Goal: Task Accomplishment & Management: Manage account settings

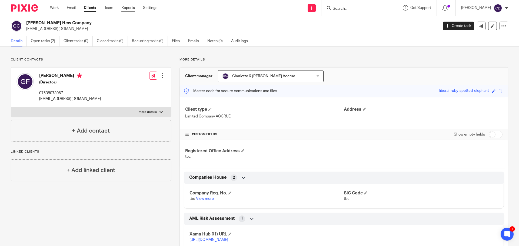
click at [127, 8] on link "Reports" at bounding box center [128, 7] width 14 height 5
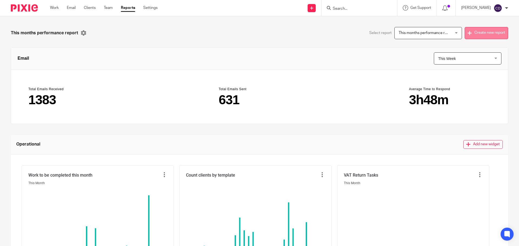
click at [471, 34] on button "Create new report" at bounding box center [485, 33] width 43 height 12
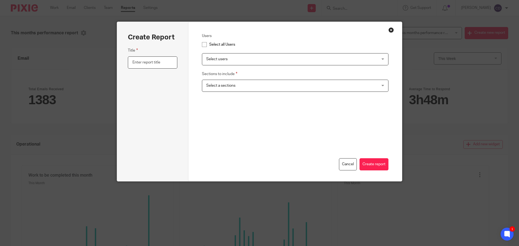
click at [143, 64] on input "text" at bounding box center [152, 62] width 49 height 12
type input "User X - Tasks Completed"
click at [233, 85] on span "Select a sections" at bounding box center [279, 85] width 146 height 11
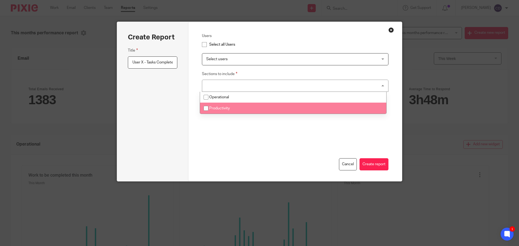
click at [233, 110] on li "Productivity" at bounding box center [293, 108] width 186 height 11
checkbox input "true"
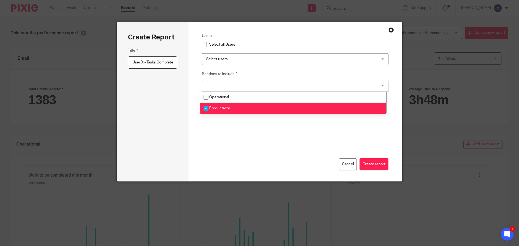
click at [238, 139] on div "Cancel Create report" at bounding box center [295, 139] width 187 height 62
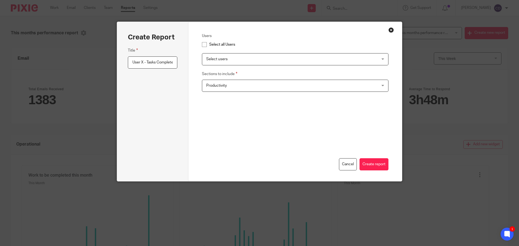
click at [229, 63] on span "Select users" at bounding box center [279, 58] width 146 height 11
click at [263, 43] on div "Select all Users" at bounding box center [295, 44] width 187 height 6
click at [210, 55] on span "Select users" at bounding box center [279, 58] width 146 height 11
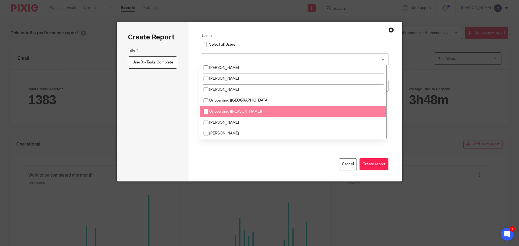
scroll to position [31, 0]
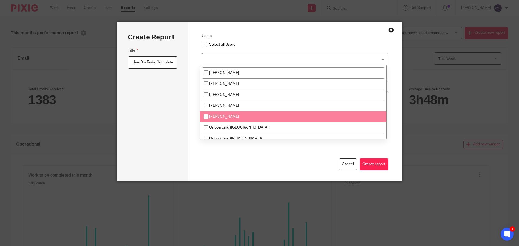
click at [219, 119] on li "Matthew Cannon" at bounding box center [293, 116] width 186 height 11
checkbox input "true"
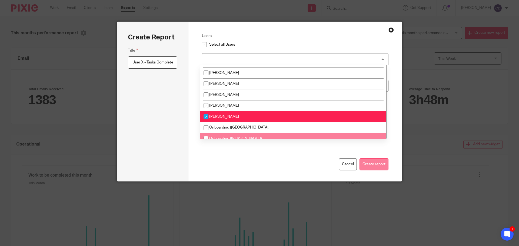
click at [371, 165] on button "Create report" at bounding box center [373, 164] width 29 height 12
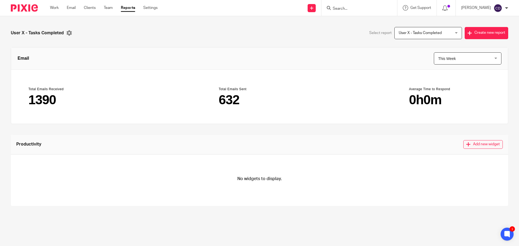
click at [464, 146] on button "Add new widget" at bounding box center [482, 144] width 39 height 9
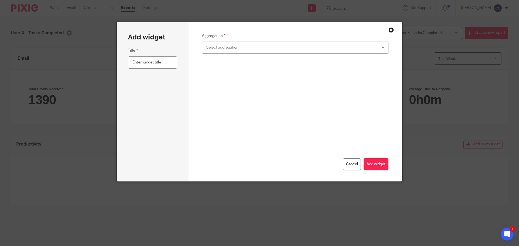
click at [214, 48] on div "Select aggregation" at bounding box center [279, 47] width 146 height 11
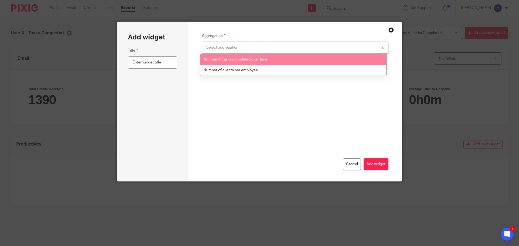
click at [216, 55] on li "Number of tasks completed over time" at bounding box center [293, 59] width 186 height 11
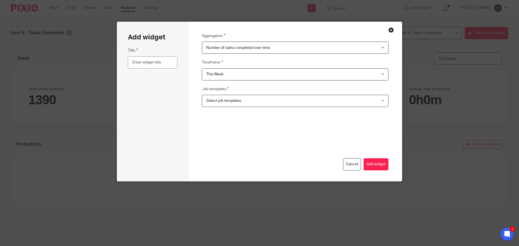
click at [218, 97] on span "Select job templates" at bounding box center [279, 100] width 146 height 11
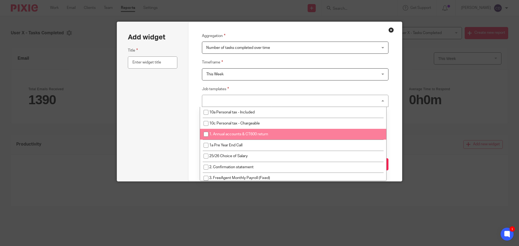
click at [225, 132] on li "1. Annual accounts & CT600 return" at bounding box center [293, 134] width 186 height 11
checkbox input "true"
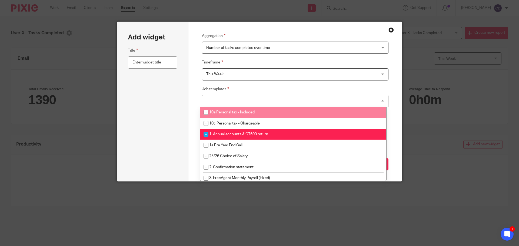
click at [254, 88] on fieldset "Job templates 1. Annual accounts & CT600 return 10a Personal tax - Included 10c…" at bounding box center [295, 96] width 187 height 21
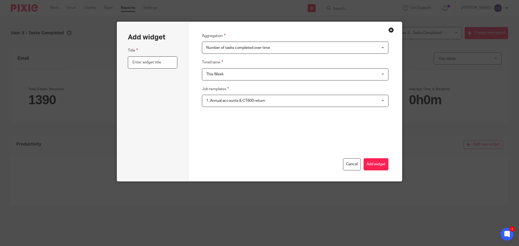
click at [167, 63] on input "text" at bounding box center [152, 62] width 49 height 12
type input "Matt C Accounts This Week"
click at [381, 166] on button "Add widget" at bounding box center [375, 164] width 25 height 12
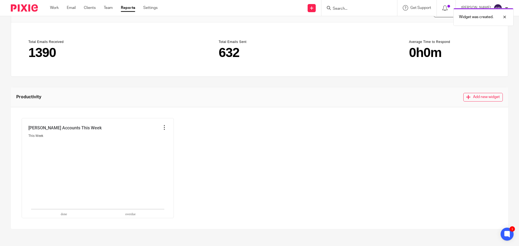
scroll to position [52, 0]
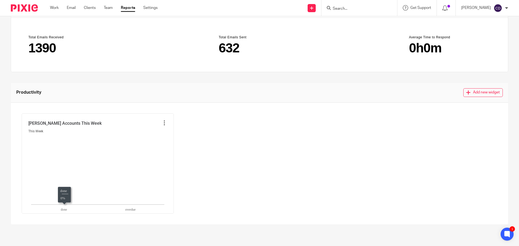
click at [154, 129] on div "This Week" at bounding box center [97, 131] width 139 height 5
click at [163, 123] on icon at bounding box center [164, 122] width 5 height 5
click at [158, 133] on li "Edit widget" at bounding box center [149, 135] width 31 height 8
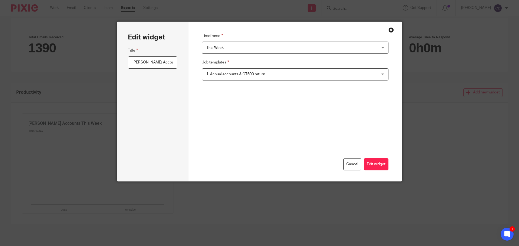
click at [226, 51] on span "This Week" at bounding box center [279, 47] width 146 height 11
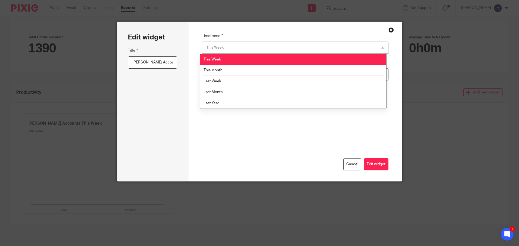
click at [226, 51] on div "This Week This Week" at bounding box center [295, 48] width 187 height 12
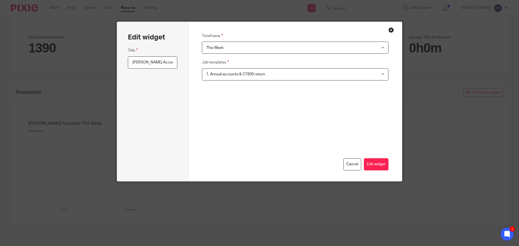
click at [217, 77] on span "1. Annual accounts & CT600 return" at bounding box center [279, 74] width 146 height 11
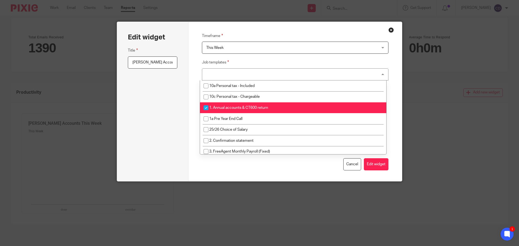
click at [216, 77] on div "1. Annual accounts & CT600 return" at bounding box center [295, 74] width 187 height 12
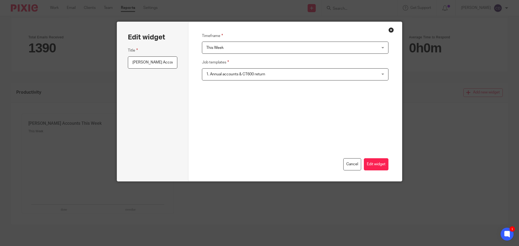
click at [388, 31] on button "Close modal" at bounding box center [390, 29] width 5 height 5
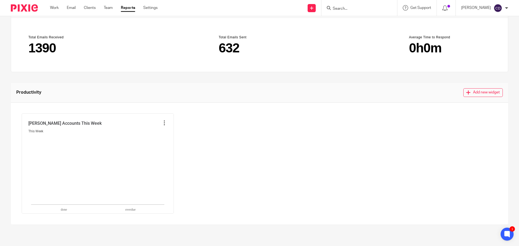
click at [474, 97] on div "Productivity Add new widget" at bounding box center [259, 93] width 497 height 20
click at [472, 95] on button "Add new widget" at bounding box center [482, 92] width 39 height 9
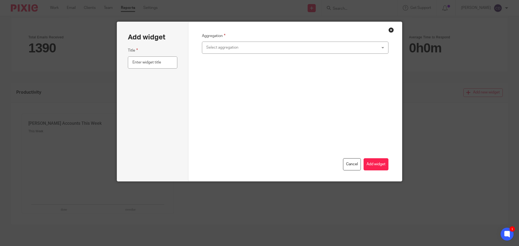
click at [203, 39] on fieldset "Aggregation Select aggregation Number of tasks completed over time Number of cl…" at bounding box center [295, 43] width 187 height 21
click at [214, 45] on div "Select aggregation" at bounding box center [279, 47] width 146 height 11
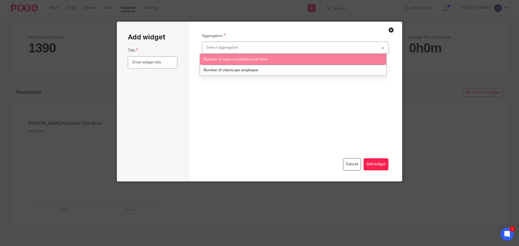
click at [218, 56] on li "Number of tasks completed over time" at bounding box center [293, 59] width 186 height 11
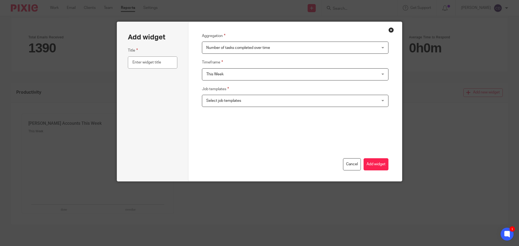
click at [222, 74] on span "This Week" at bounding box center [279, 74] width 146 height 11
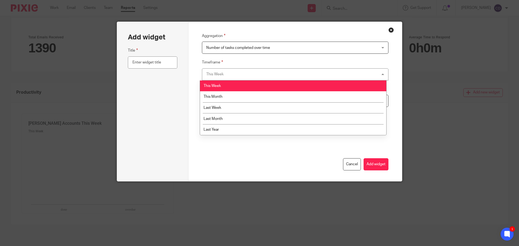
click at [229, 62] on fieldset "Timeframe This Week This Week This Week This Month Last Week Last Month Last Ye…" at bounding box center [295, 69] width 187 height 21
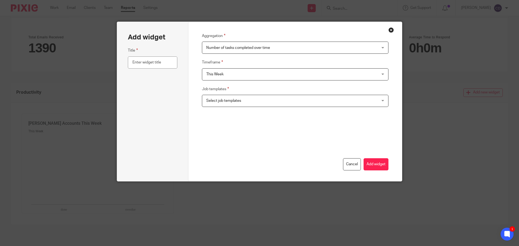
click at [216, 99] on span "Select job templates" at bounding box center [223, 101] width 35 height 4
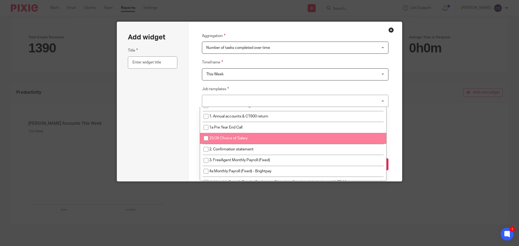
scroll to position [27, 0]
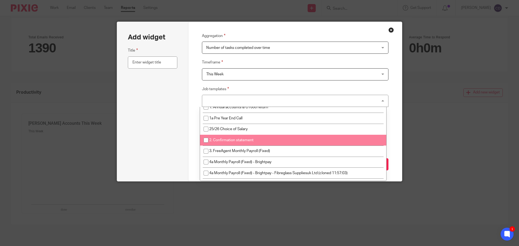
click at [223, 136] on li "2. Confirmation statement" at bounding box center [293, 140] width 186 height 11
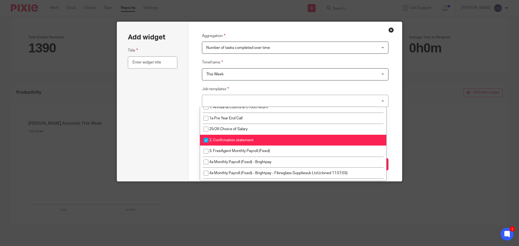
click at [218, 136] on li "2. Confirmation statement" at bounding box center [293, 140] width 186 height 11
checkbox input "false"
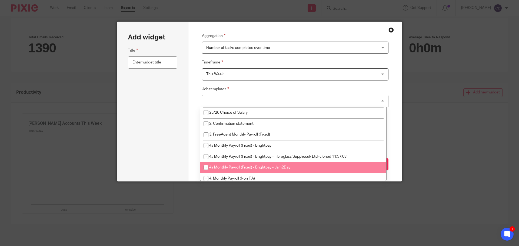
scroll to position [81, 0]
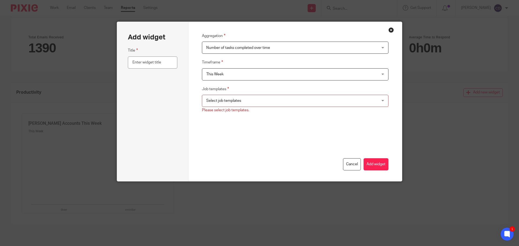
click at [181, 109] on div "Add widget Title" at bounding box center [152, 101] width 71 height 159
click at [388, 31] on button "Close modal" at bounding box center [390, 29] width 5 height 5
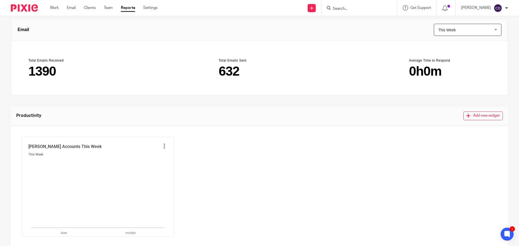
scroll to position [0, 0]
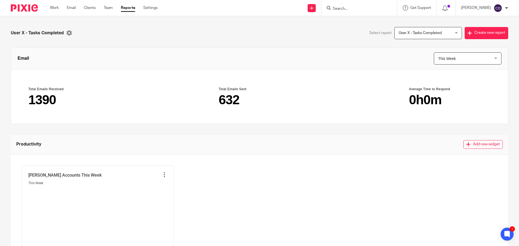
click at [443, 61] on span "This Week" at bounding box center [463, 59] width 50 height 12
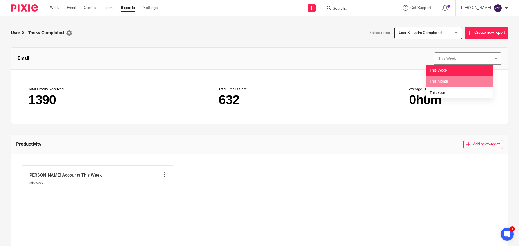
click at [437, 81] on span "This Month" at bounding box center [438, 81] width 19 height 4
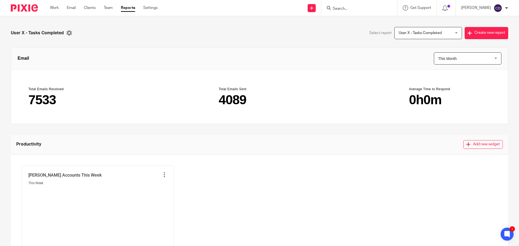
click at [444, 59] on span "This Month" at bounding box center [447, 58] width 19 height 4
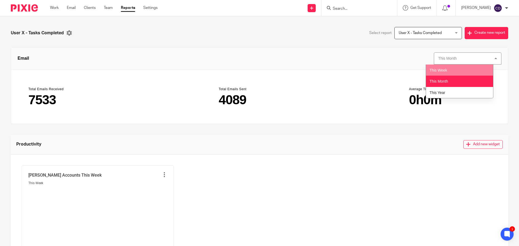
click at [442, 68] on span "This Week" at bounding box center [438, 70] width 18 height 4
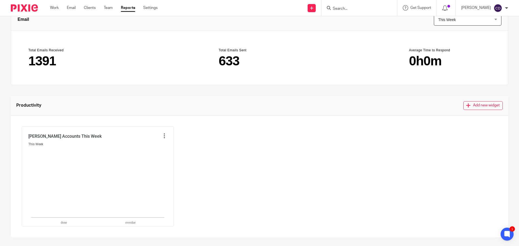
scroll to position [52, 0]
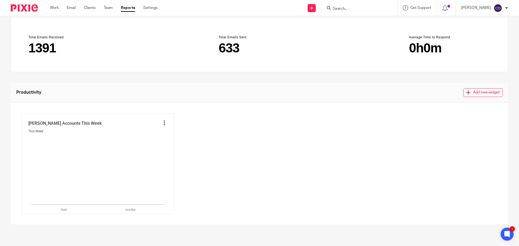
click at [165, 123] on icon at bounding box center [164, 122] width 5 height 5
click at [157, 134] on li "Edit widget" at bounding box center [149, 135] width 31 height 8
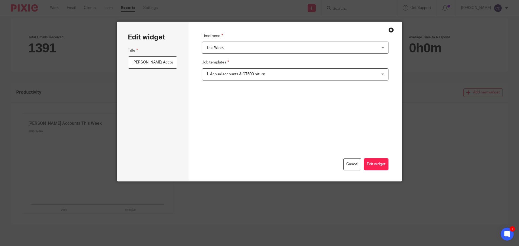
click at [391, 29] on button "Close modal" at bounding box center [390, 29] width 5 height 5
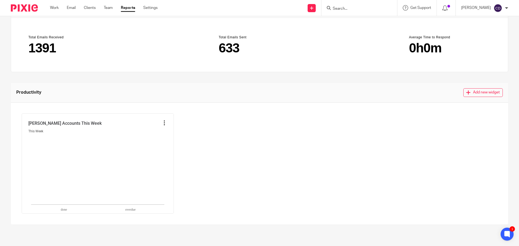
click at [166, 121] on icon at bounding box center [164, 122] width 5 height 5
click at [155, 132] on li "Edit widget" at bounding box center [149, 135] width 31 height 8
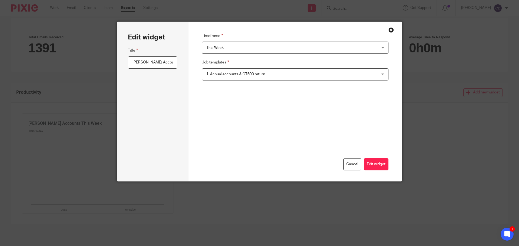
click at [250, 47] on span "This Week" at bounding box center [279, 47] width 146 height 11
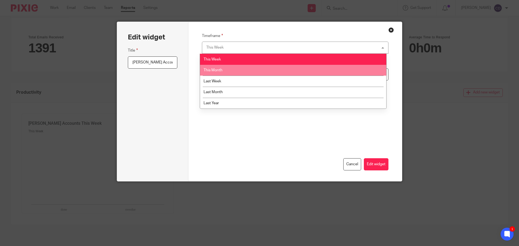
click at [239, 66] on li "This Month" at bounding box center [293, 70] width 186 height 11
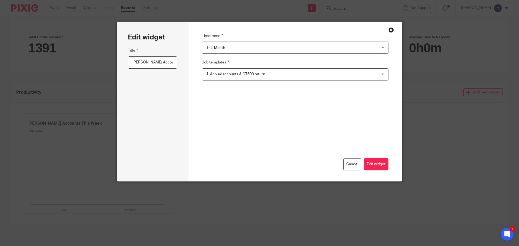
click at [374, 158] on div "Cancel Edit widget" at bounding box center [295, 136] width 187 height 69
click at [377, 164] on button "Edit widget" at bounding box center [376, 164] width 25 height 12
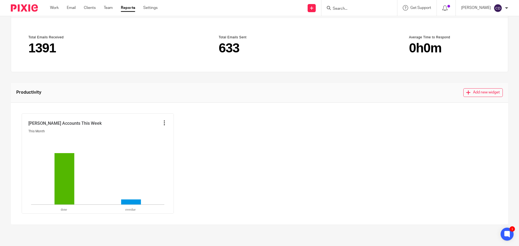
click at [164, 124] on icon at bounding box center [164, 122] width 5 height 5
click at [154, 143] on li "Delete widget" at bounding box center [149, 143] width 31 height 8
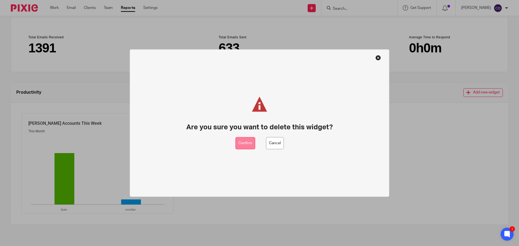
click at [239, 149] on button "Confirm" at bounding box center [245, 143] width 20 height 12
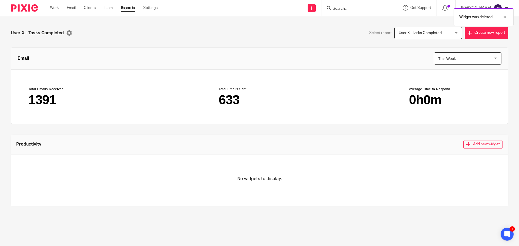
scroll to position [0, 0]
click at [487, 37] on button "Create new report" at bounding box center [485, 33] width 43 height 12
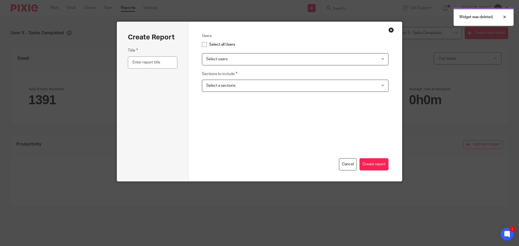
click at [390, 31] on button "Close modal" at bounding box center [390, 29] width 5 height 5
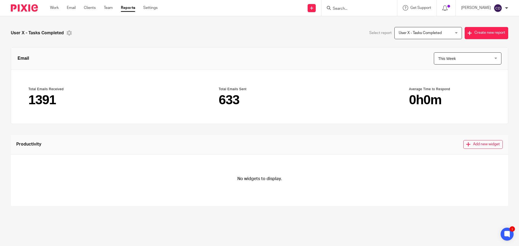
click at [70, 31] on icon at bounding box center [68, 32] width 5 height 5
click at [78, 45] on li "Edit this report" at bounding box center [85, 45] width 37 height 8
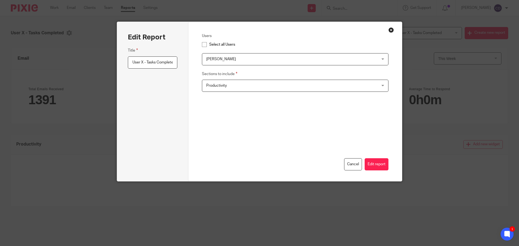
click at [212, 83] on span "Productivity" at bounding box center [279, 85] width 146 height 11
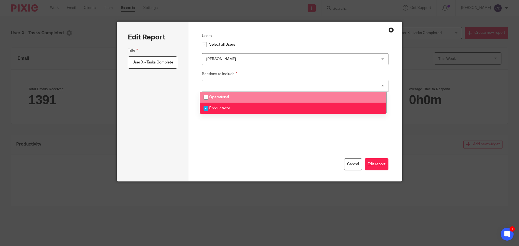
click at [214, 97] on span "Operational" at bounding box center [219, 97] width 20 height 4
checkbox input "true"
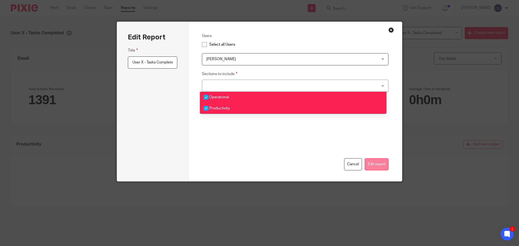
click at [377, 163] on button "Edit report" at bounding box center [376, 164] width 24 height 12
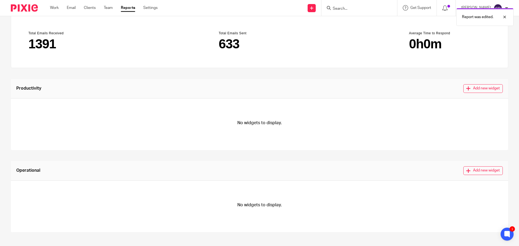
scroll to position [64, 0]
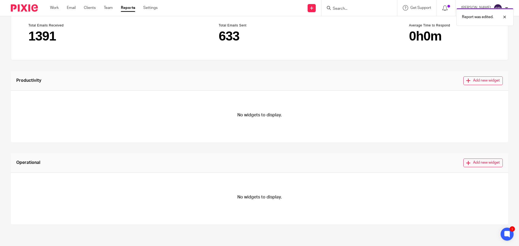
click at [480, 165] on button "Add new widget" at bounding box center [482, 163] width 39 height 9
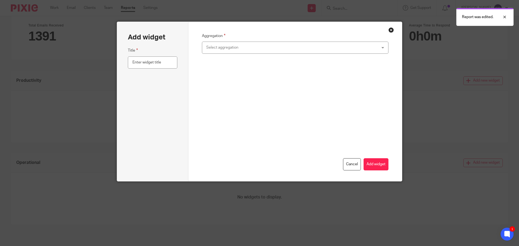
click at [221, 50] on div "Select aggregation" at bounding box center [279, 47] width 146 height 11
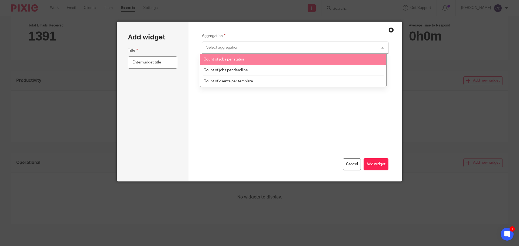
click at [390, 27] on button "Close modal" at bounding box center [390, 29] width 5 height 5
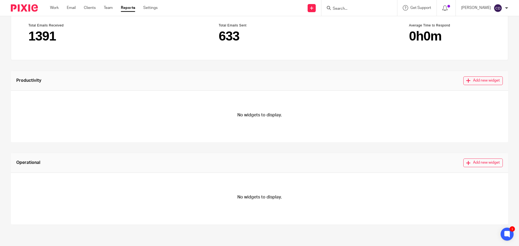
click at [477, 78] on button "Add new widget" at bounding box center [482, 80] width 39 height 9
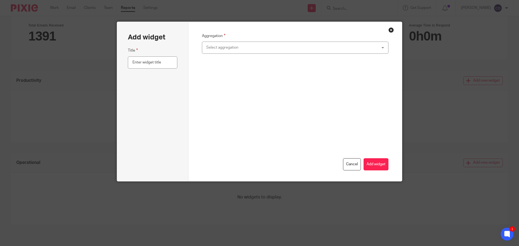
click at [236, 45] on div "Select aggregation" at bounding box center [279, 47] width 146 height 11
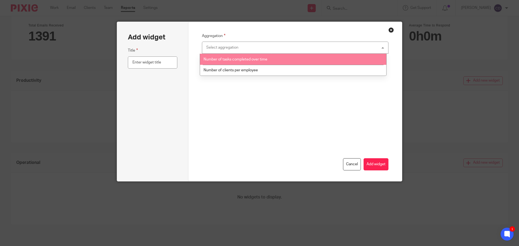
click at [240, 62] on li "Number of tasks completed over time" at bounding box center [293, 59] width 186 height 11
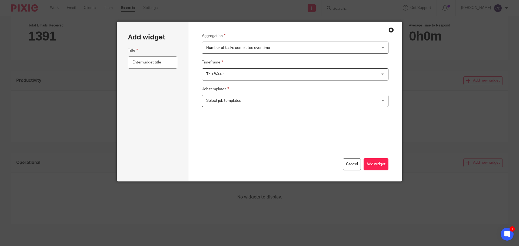
click at [220, 73] on span "This Week" at bounding box center [214, 74] width 17 height 4
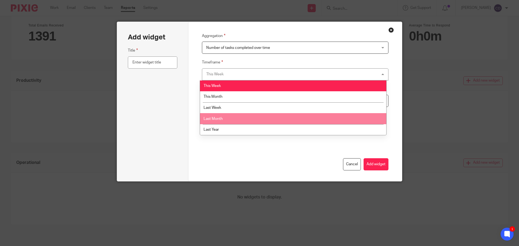
click at [220, 120] on span "Last Month" at bounding box center [212, 119] width 19 height 4
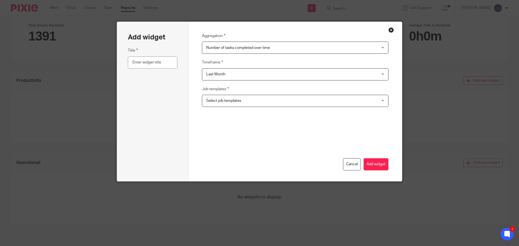
click at [223, 102] on span "Select job templates" at bounding box center [223, 101] width 35 height 4
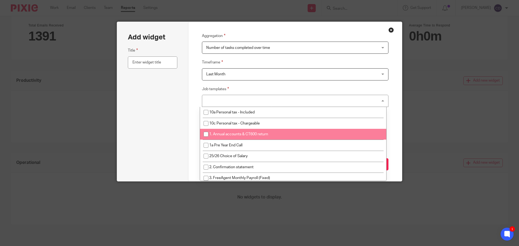
click at [226, 133] on span "1. Annual accounts & CT600 return" at bounding box center [238, 134] width 59 height 4
checkbox input "true"
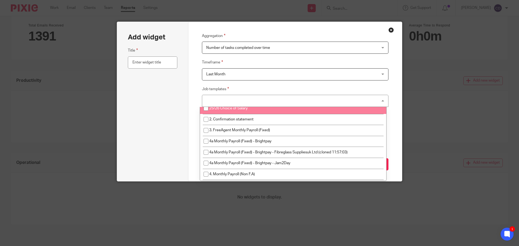
scroll to position [54, 0]
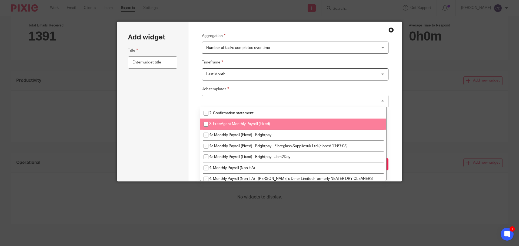
click at [225, 124] on span "3. FreeAgent Monthly Payroll (Fixed)" at bounding box center [239, 124] width 61 height 4
checkbox input "true"
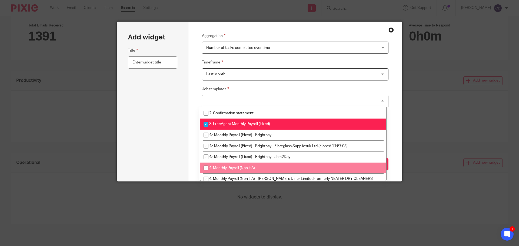
click at [397, 159] on div "Aggregation Number of tasks completed over time Number of tasks completed over …" at bounding box center [295, 101] width 214 height 159
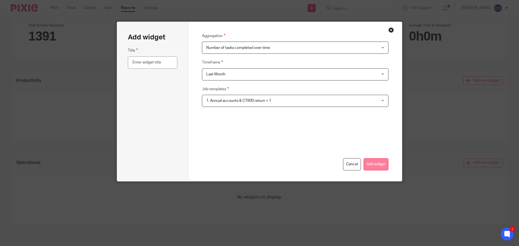
click at [380, 161] on button "Add widget" at bounding box center [375, 164] width 25 height 12
click at [138, 60] on input "text" at bounding box center [152, 62] width 49 height 12
type input "12"
click at [380, 166] on button "Add widget" at bounding box center [375, 164] width 25 height 12
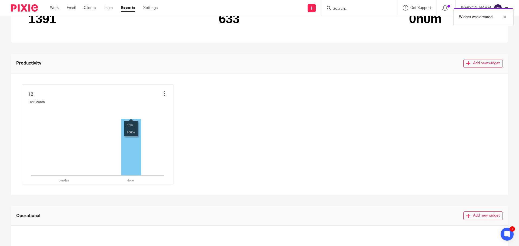
scroll to position [91, 0]
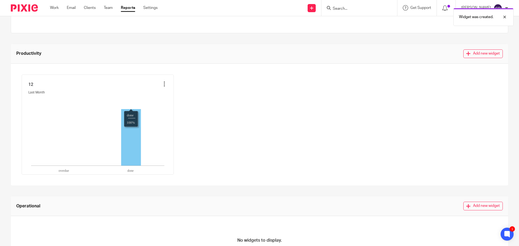
click at [132, 118] on icon "done:100," at bounding box center [131, 137] width 20 height 57
click at [133, 127] on icon "done:100," at bounding box center [131, 137] width 20 height 57
click at [133, 119] on icon "done:100," at bounding box center [131, 137] width 20 height 57
click at [164, 85] on icon at bounding box center [164, 83] width 5 height 5
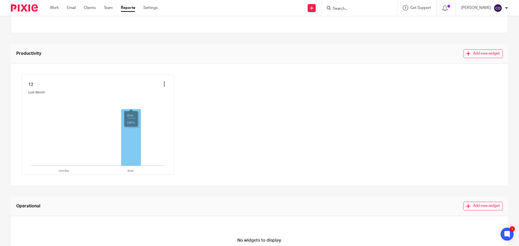
click at [165, 86] on icon at bounding box center [164, 83] width 5 height 5
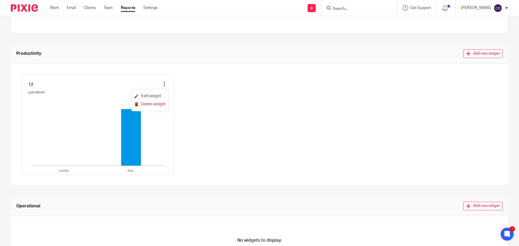
click at [154, 105] on li "Delete widget" at bounding box center [149, 104] width 31 height 8
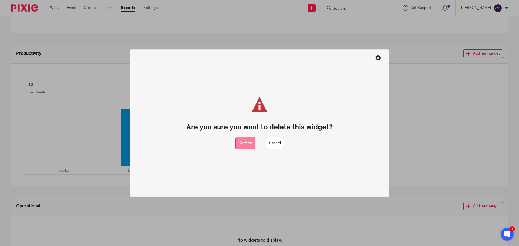
click at [251, 144] on button "Confirm" at bounding box center [245, 143] width 20 height 12
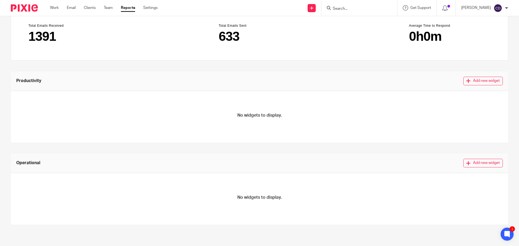
scroll to position [64, 0]
click at [466, 163] on icon at bounding box center [468, 163] width 4 height 4
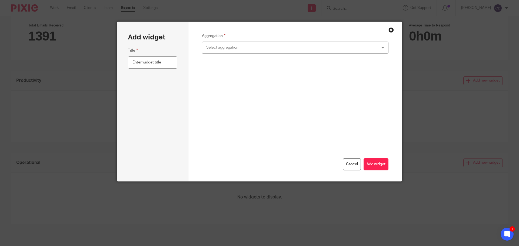
click at [233, 50] on div "Select aggregation" at bounding box center [279, 47] width 146 height 11
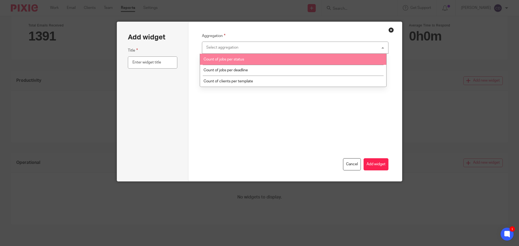
click at [243, 64] on li "Count of jobs per status" at bounding box center [293, 59] width 186 height 11
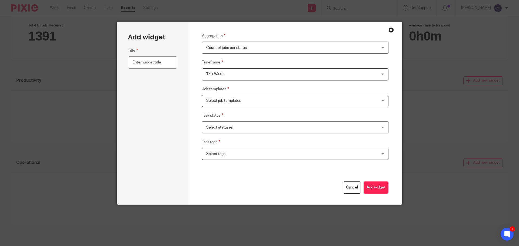
click at [224, 79] on span "This Week" at bounding box center [279, 74] width 146 height 11
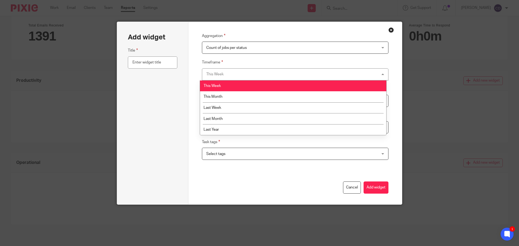
click at [217, 89] on li "This Week" at bounding box center [293, 85] width 186 height 11
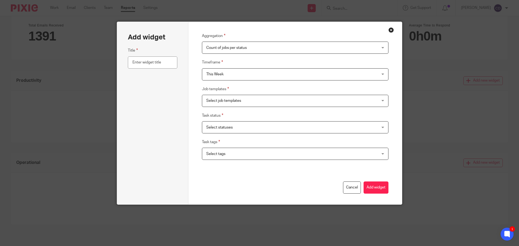
click at [221, 129] on span "Select statuses" at bounding box center [219, 128] width 26 height 4
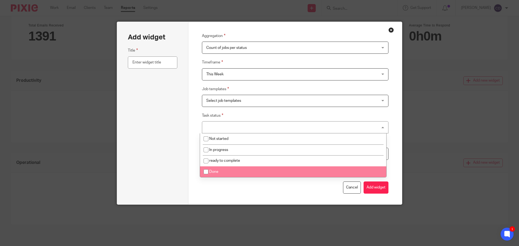
click at [218, 167] on li "Done" at bounding box center [293, 171] width 186 height 11
checkbox input "true"
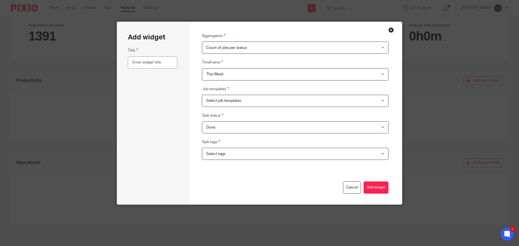
click at [267, 115] on fieldset "Task status Done Not started In progress ready to complete Done" at bounding box center [295, 122] width 187 height 21
click at [253, 104] on span "Select job templates" at bounding box center [279, 100] width 146 height 11
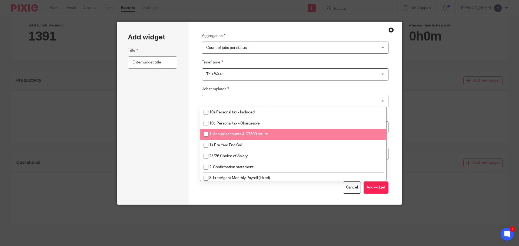
click at [240, 137] on li "1. Annual accounts & CT600 return" at bounding box center [293, 134] width 186 height 11
checkbox input "true"
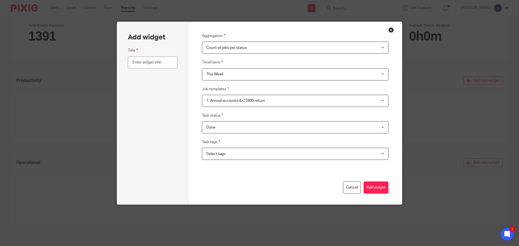
click at [168, 137] on div "Title" at bounding box center [152, 120] width 49 height 146
click at [220, 154] on span "Select tags" at bounding box center [215, 154] width 19 height 4
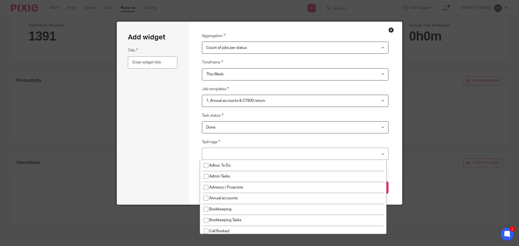
click at [226, 139] on fieldset "Task tags Select tags Adhoc To Do Admin Tasks Advisory / Proactive Annual accou…" at bounding box center [295, 149] width 187 height 21
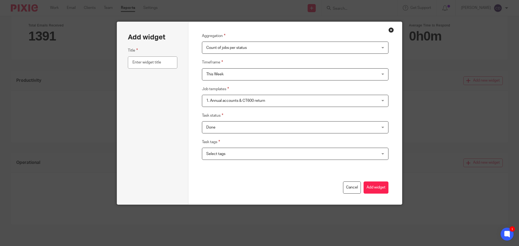
click at [220, 154] on span "Select tags" at bounding box center [215, 154] width 19 height 4
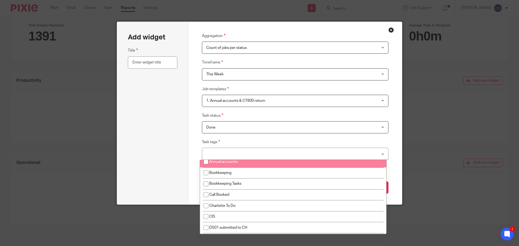
scroll to position [27, 0]
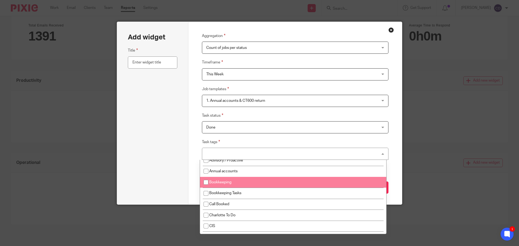
click at [227, 170] on span "Annual accounts" at bounding box center [223, 171] width 28 height 4
checkbox input "true"
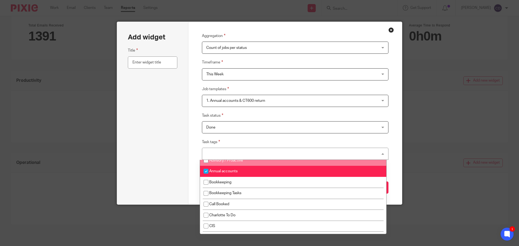
click at [194, 142] on div "Aggregation Count of jobs per status Count of jobs per status Count of jobs per…" at bounding box center [295, 113] width 214 height 183
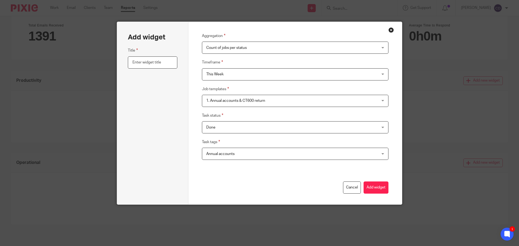
click at [159, 65] on input "text" at bounding box center [152, 62] width 49 height 12
type input "Accounts This Week"
click at [377, 191] on button "Add widget" at bounding box center [375, 187] width 25 height 12
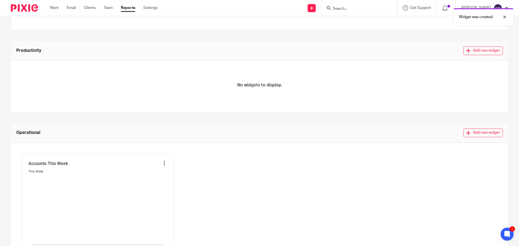
scroll to position [134, 0]
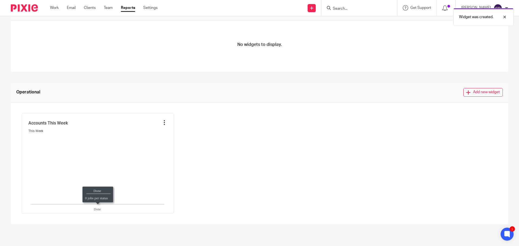
click at [166, 124] on icon at bounding box center [164, 122] width 5 height 5
click at [153, 136] on li "Edit widget" at bounding box center [149, 135] width 31 height 8
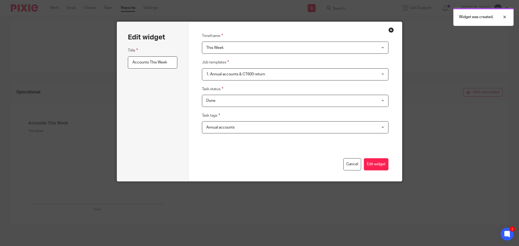
click at [227, 47] on span "This Week" at bounding box center [279, 47] width 146 height 11
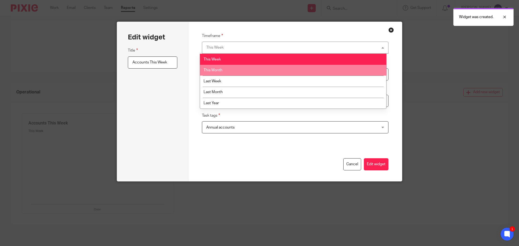
click at [228, 68] on li "This Month" at bounding box center [293, 70] width 186 height 11
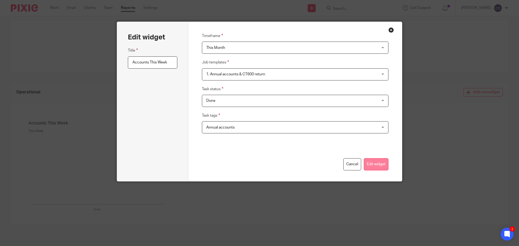
click at [372, 163] on button "Edit widget" at bounding box center [376, 164] width 25 height 12
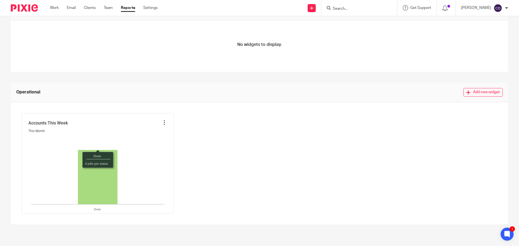
click at [465, 94] on button "Add new widget" at bounding box center [482, 92] width 39 height 9
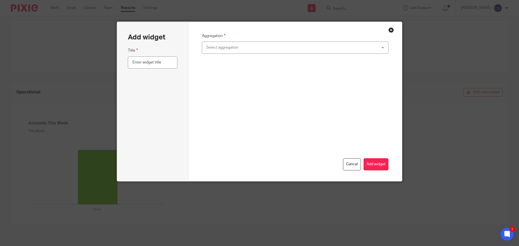
click at [208, 47] on div "Select aggregation" at bounding box center [279, 47] width 146 height 11
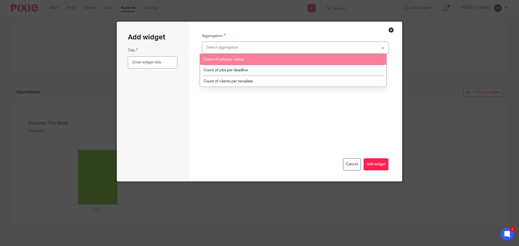
click at [227, 63] on li "Count of jobs per status" at bounding box center [293, 59] width 186 height 11
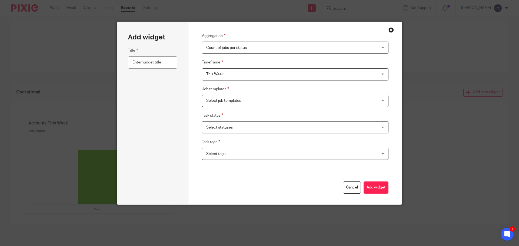
click at [221, 74] on span "This Week" at bounding box center [279, 74] width 146 height 11
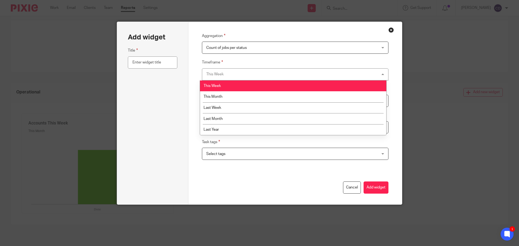
click at [226, 52] on span "Count of jobs per status" at bounding box center [279, 47] width 146 height 11
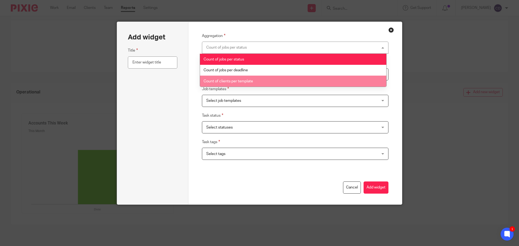
click at [224, 81] on span "Count of clients per template" at bounding box center [227, 81] width 49 height 4
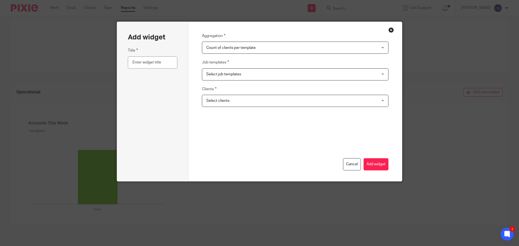
click at [233, 50] on span "Count of clients per template" at bounding box center [279, 47] width 146 height 11
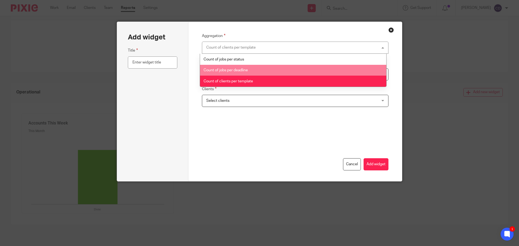
click at [227, 72] on span "Count of jobs per deadline" at bounding box center [225, 70] width 44 height 4
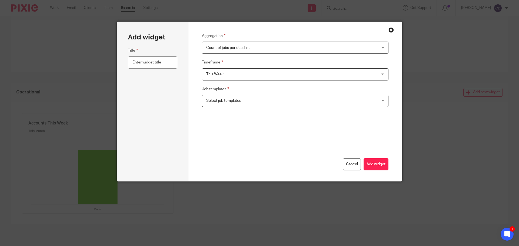
click at [227, 72] on span "This Week" at bounding box center [279, 74] width 146 height 11
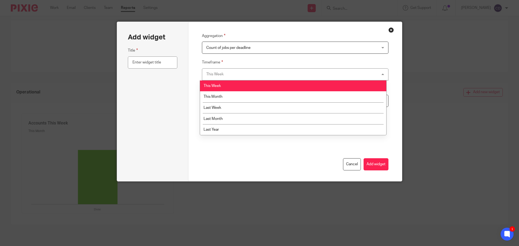
click at [227, 72] on div "This Week This Week" at bounding box center [295, 74] width 187 height 12
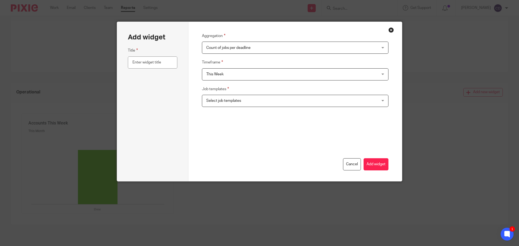
click at [220, 96] on span "Select job templates" at bounding box center [279, 100] width 146 height 11
click at [220, 94] on fieldset "Job templates Select job templates 10a Personal tax - Included 10c Personal tax…" at bounding box center [295, 96] width 187 height 21
click at [233, 52] on span "Count of jobs per deadline" at bounding box center [279, 47] width 146 height 11
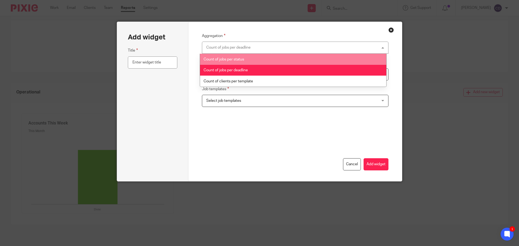
click at [232, 61] on span "Count of jobs per status" at bounding box center [223, 60] width 41 height 4
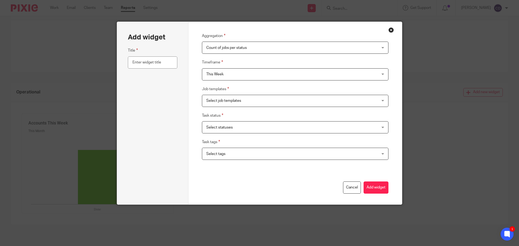
click at [227, 73] on span "This Week" at bounding box center [279, 74] width 146 height 11
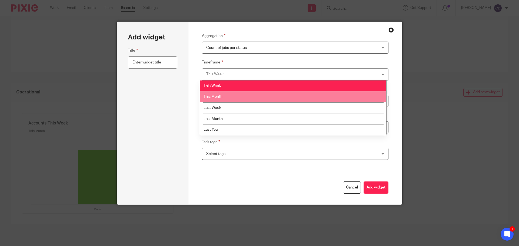
click at [226, 98] on li "This Month" at bounding box center [293, 96] width 186 height 11
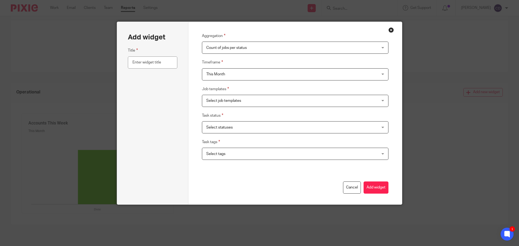
click at [224, 103] on span "Select job templates" at bounding box center [279, 100] width 146 height 11
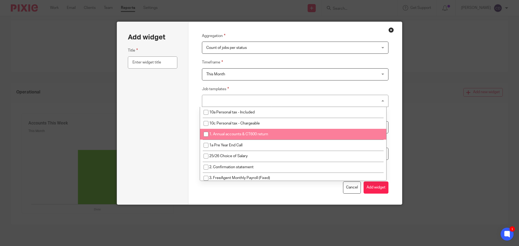
click at [220, 131] on li "1. Annual accounts & CT600 return" at bounding box center [293, 134] width 186 height 11
checkbox input "true"
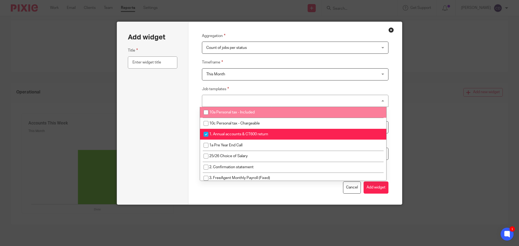
click at [252, 86] on fieldset "Job templates 1. Annual accounts & CT600 return 10a Personal tax - Included 10c…" at bounding box center [295, 96] width 187 height 21
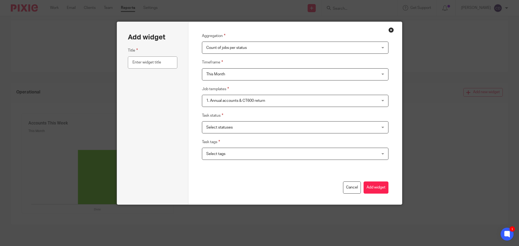
click at [229, 131] on span "Select statuses" at bounding box center [279, 127] width 146 height 11
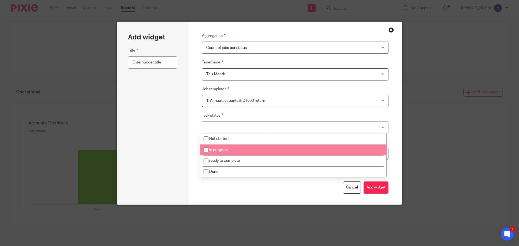
click at [225, 146] on li "In progress" at bounding box center [293, 149] width 186 height 11
checkbox input "true"
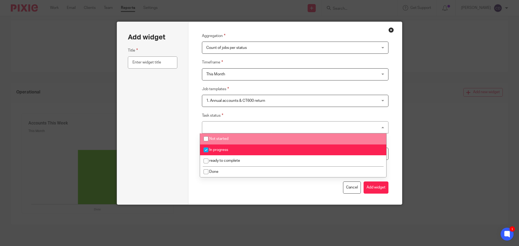
click at [218, 135] on li "Not started" at bounding box center [293, 138] width 186 height 11
checkbox input "true"
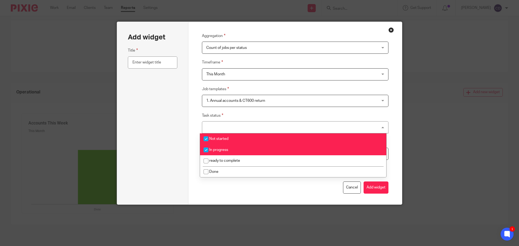
click at [239, 112] on div "Aggregation Count of jobs per status Count of jobs per status Count of jobs per…" at bounding box center [295, 99] width 187 height 133
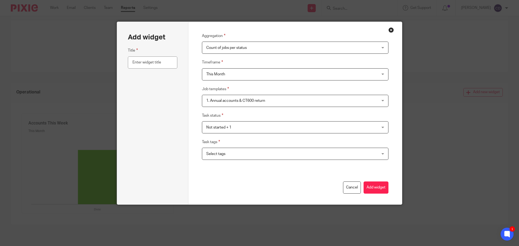
click at [210, 155] on span "Select tags" at bounding box center [215, 154] width 19 height 4
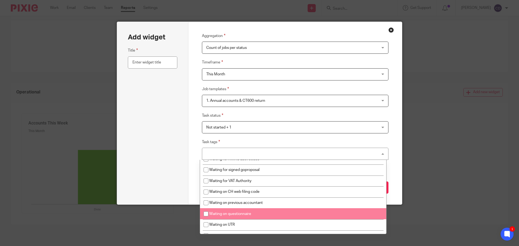
scroll to position [397, 0]
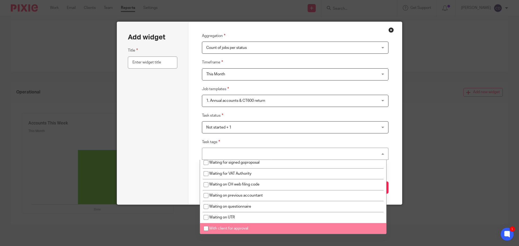
click at [233, 227] on span "With client for approval" at bounding box center [228, 229] width 39 height 4
checkbox input "true"
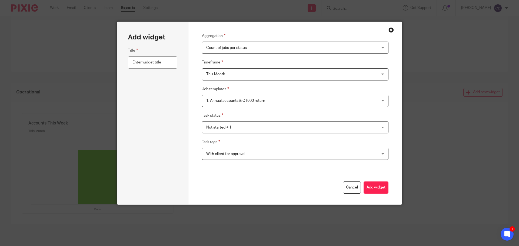
click at [307, 144] on fieldset "Task tags With client for approval Adhoc To Do Admin Tasks Advisory / Proactive…" at bounding box center [295, 149] width 187 height 21
click at [160, 60] on input "text" at bounding box center [152, 62] width 49 height 12
type input "With Client"
click at [376, 187] on button "Add widget" at bounding box center [375, 187] width 25 height 12
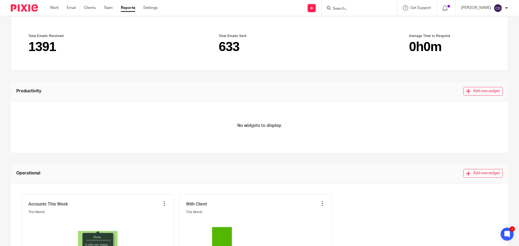
scroll to position [0, 0]
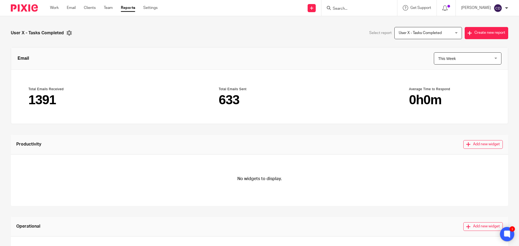
click at [506, 235] on icon at bounding box center [507, 234] width 4 height 4
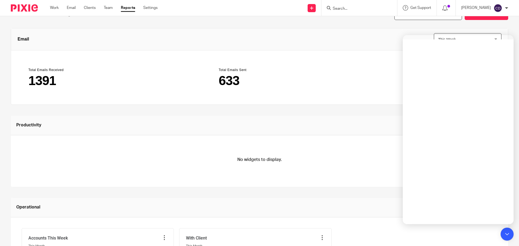
scroll to position [27, 0]
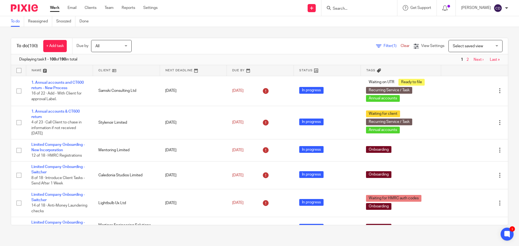
click at [468, 49] on span "Select saved view" at bounding box center [471, 45] width 39 height 11
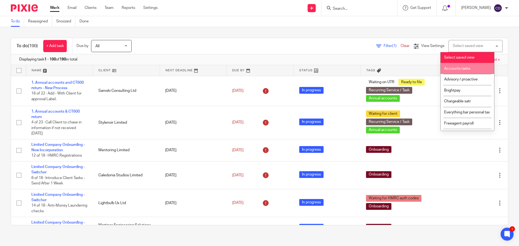
click at [463, 68] on span "Accounts tasks" at bounding box center [457, 69] width 26 height 4
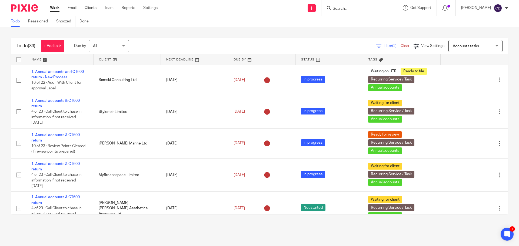
click at [106, 56] on link at bounding box center [126, 59] width 67 height 11
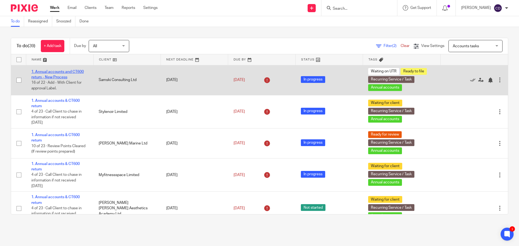
click at [62, 77] on link "1. Annual accounts and CT600 return - New Process" at bounding box center [57, 74] width 52 height 9
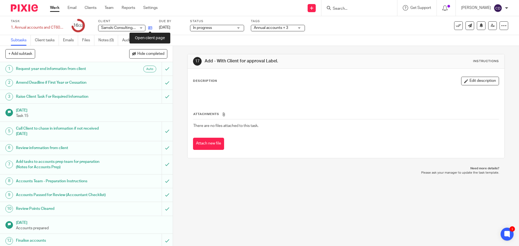
click at [149, 27] on icon at bounding box center [150, 28] width 4 height 4
click at [481, 25] on button at bounding box center [480, 25] width 9 height 9
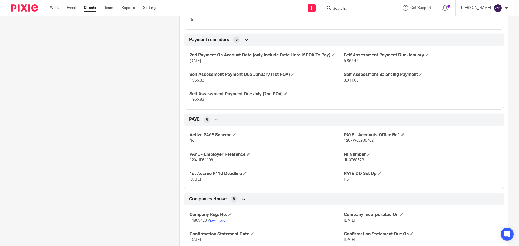
scroll to position [324, 0]
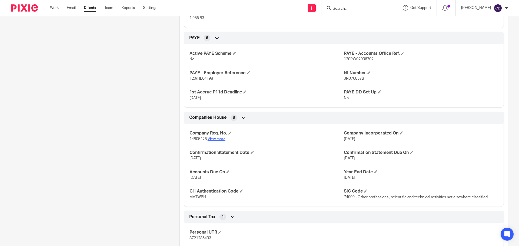
click at [211, 137] on link "View more" at bounding box center [216, 139] width 18 height 4
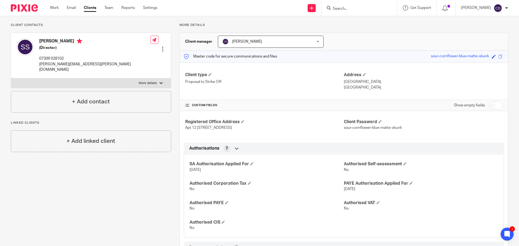
scroll to position [0, 0]
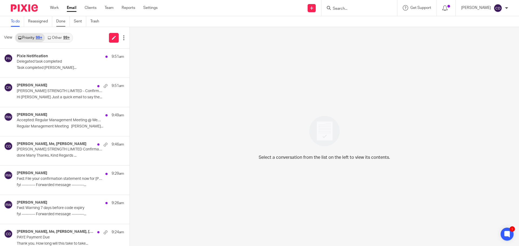
click at [65, 23] on link "Done" at bounding box center [63, 21] width 14 height 11
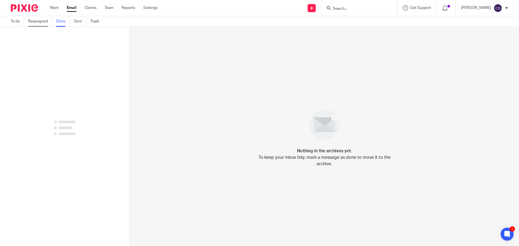
click at [38, 23] on link "Reassigned" at bounding box center [40, 21] width 24 height 11
click at [19, 26] on link "To do" at bounding box center [17, 21] width 13 height 11
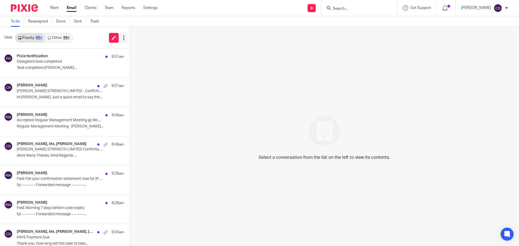
click at [125, 39] on icon at bounding box center [123, 37] width 5 height 5
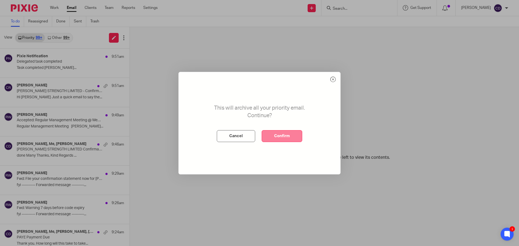
click at [287, 136] on button "Confirm" at bounding box center [281, 136] width 41 height 12
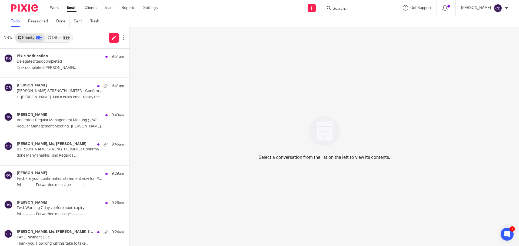
click at [62, 9] on ul "Work Email Clients Team Reports Settings" at bounding box center [108, 7] width 116 height 5
click at [55, 8] on link "Work" at bounding box center [54, 7] width 9 height 5
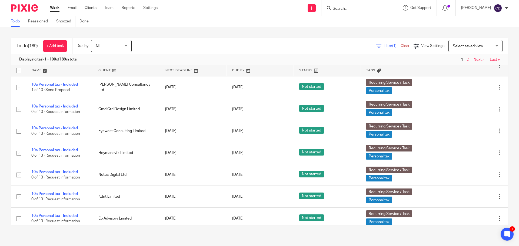
scroll to position [2242, 0]
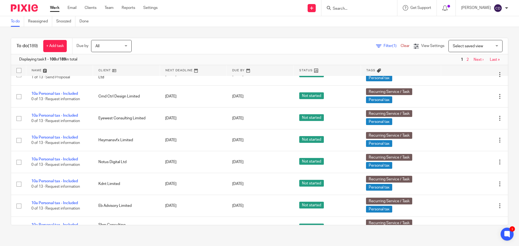
click at [348, 9] on input "Search" at bounding box center [356, 8] width 49 height 5
type input "velaris"
click button "submit" at bounding box center [0, 0] width 0 height 0
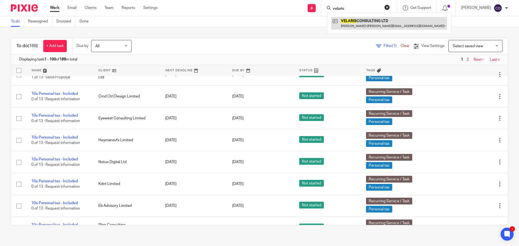
click at [369, 26] on link at bounding box center [389, 23] width 116 height 12
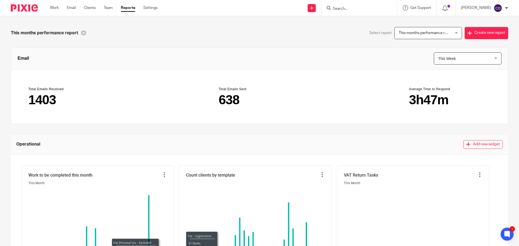
click at [85, 30] on div "This months performance report" at bounding box center [135, 33] width 248 height 12
click at [85, 31] on icon at bounding box center [83, 32] width 5 height 5
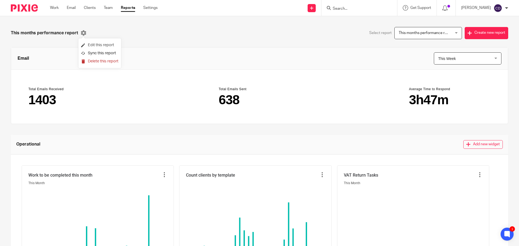
click at [99, 53] on li "Sync this report" at bounding box center [99, 53] width 37 height 8
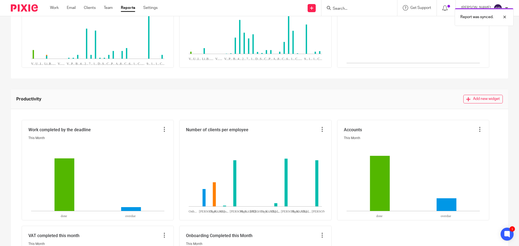
scroll to position [270, 0]
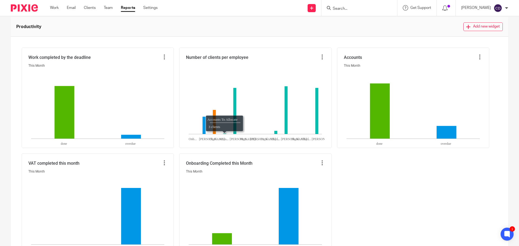
click at [226, 133] on rect at bounding box center [255, 100] width 133 height 68
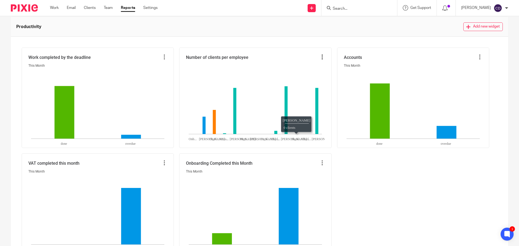
click at [322, 58] on icon at bounding box center [321, 56] width 5 height 5
click at [308, 33] on div "Productivity Add new widget" at bounding box center [259, 27] width 497 height 20
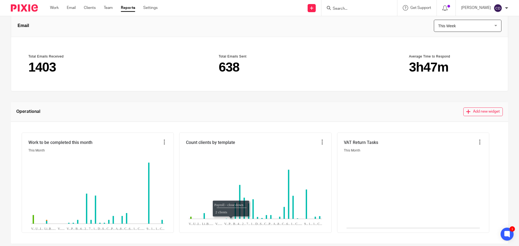
scroll to position [0, 0]
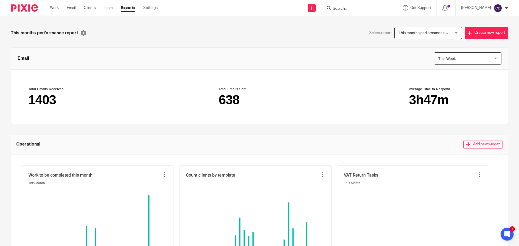
click at [428, 34] on span "This months performance report" at bounding box center [425, 33] width 55 height 4
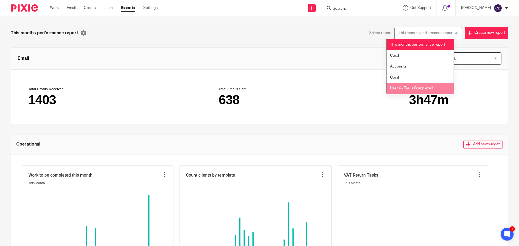
click at [410, 87] on span "User X - Tasks Completed" at bounding box center [411, 88] width 43 height 4
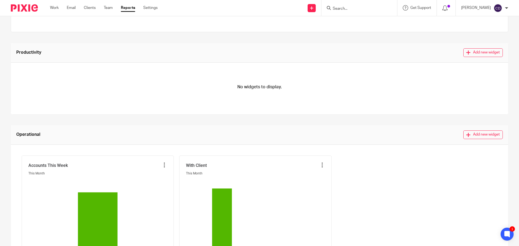
scroll to position [134, 0]
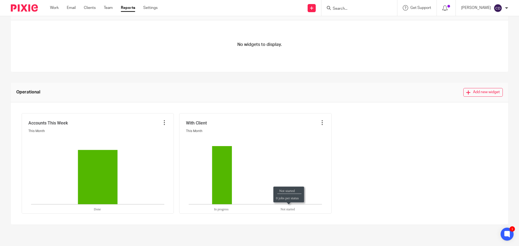
click at [465, 87] on div "Operational Add new widget" at bounding box center [259, 93] width 497 height 20
click at [469, 91] on button "Add new widget" at bounding box center [482, 92] width 39 height 9
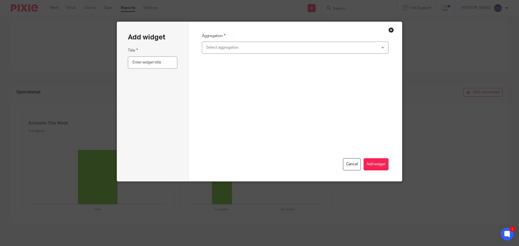
click at [262, 47] on div "Select aggregation" at bounding box center [279, 47] width 146 height 11
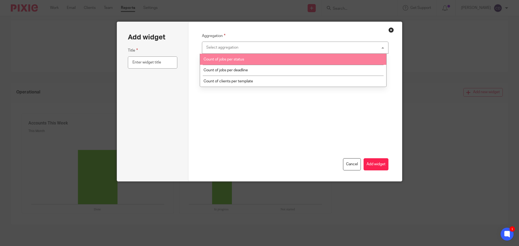
click at [241, 62] on li "Count of jobs per status" at bounding box center [293, 59] width 186 height 11
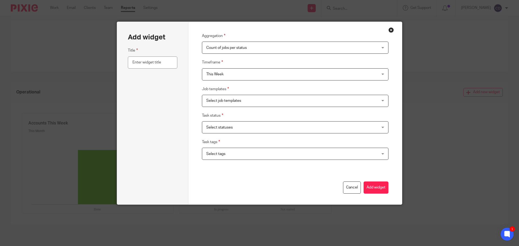
click at [237, 96] on span "Select job templates" at bounding box center [279, 100] width 146 height 11
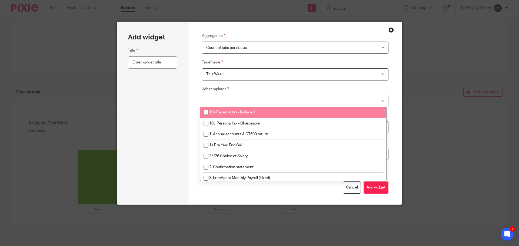
drag, startPoint x: 200, startPoint y: 97, endPoint x: 221, endPoint y: 114, distance: 26.8
click at [202, 97] on div "Select job templates" at bounding box center [295, 101] width 187 height 12
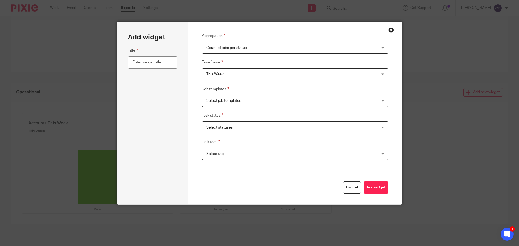
click at [224, 121] on div "Select statuses" at bounding box center [295, 127] width 187 height 12
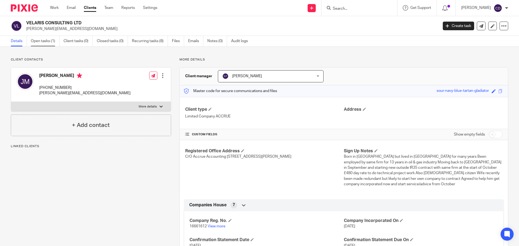
click at [50, 42] on link "Open tasks (1)" at bounding box center [45, 41] width 29 height 11
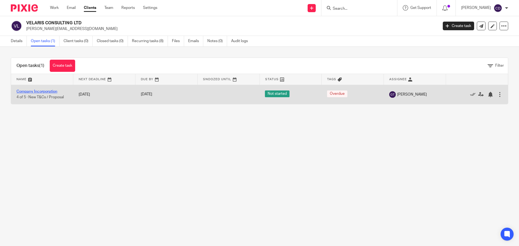
click at [49, 91] on link "Company Incorporation" at bounding box center [36, 92] width 41 height 4
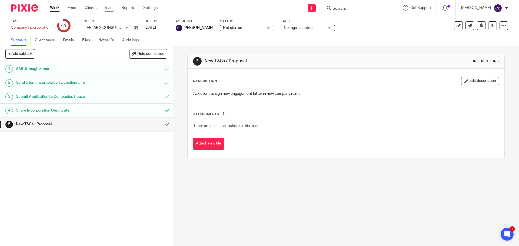
click at [106, 9] on link "Team" at bounding box center [109, 7] width 9 height 5
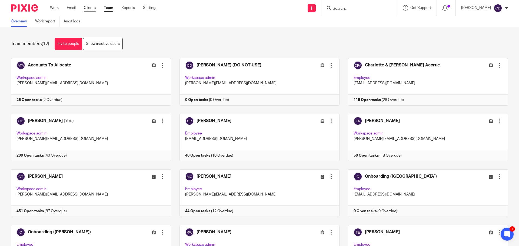
click at [88, 8] on link "Clients" at bounding box center [90, 7] width 12 height 5
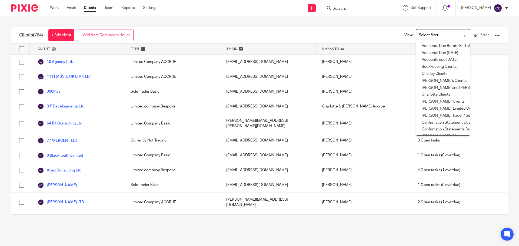
click at [440, 38] on input "Search for option" at bounding box center [441, 35] width 50 height 9
click at [431, 99] on li "[PERSON_NAME]' Clients" at bounding box center [442, 101] width 53 height 7
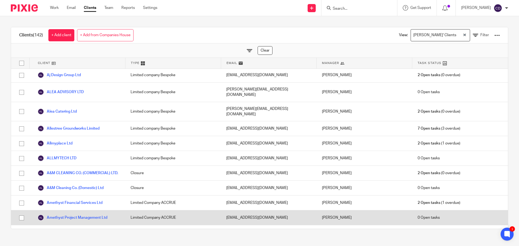
scroll to position [22, 0]
